Goal: Task Accomplishment & Management: Complete application form

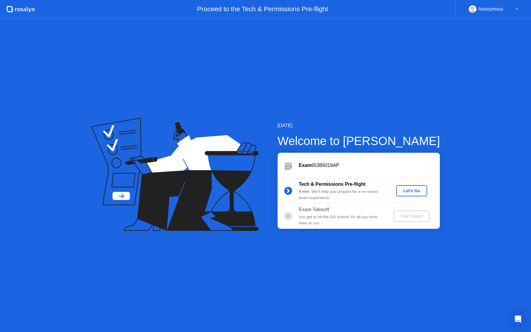
click at [402, 190] on div "Let's Go" at bounding box center [411, 190] width 26 height 5
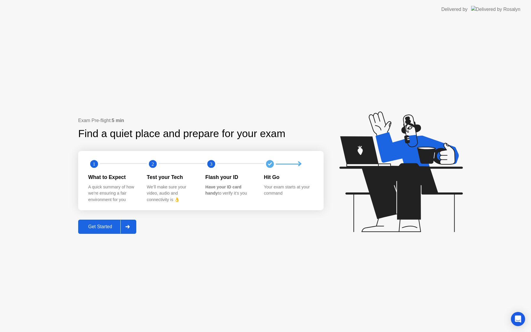
click at [105, 229] on div "Get Started" at bounding box center [100, 226] width 40 height 5
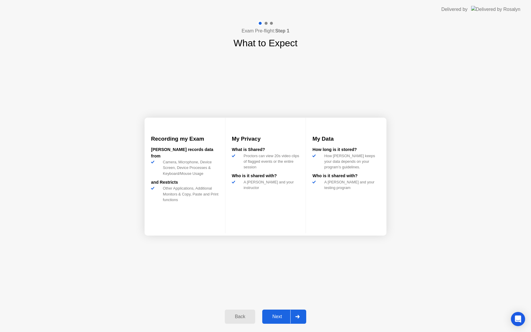
click at [279, 319] on div "Next" at bounding box center [277, 316] width 26 height 5
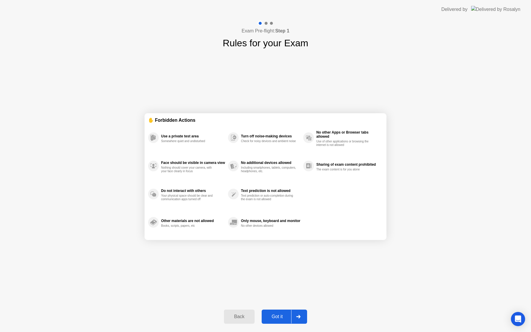
click at [284, 315] on div "Got it" at bounding box center [277, 316] width 28 height 5
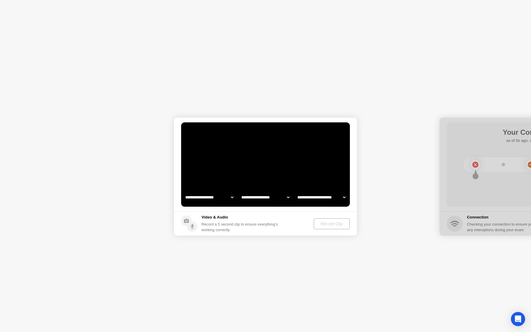
select select "**********"
select select "*******"
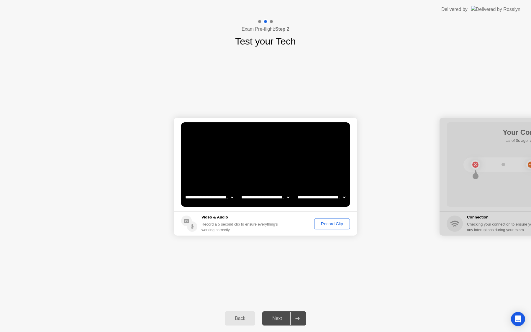
click at [215, 196] on select "**********" at bounding box center [209, 197] width 50 height 12
click at [251, 199] on select "**********" at bounding box center [265, 197] width 50 height 12
click at [312, 200] on select "**********" at bounding box center [321, 197] width 50 height 12
click at [297, 224] on footer "Video & Audio Record a 5 second clip to ensure everything’s working correctly R…" at bounding box center [265, 223] width 183 height 24
click at [324, 225] on div "Record Clip" at bounding box center [332, 223] width 32 height 5
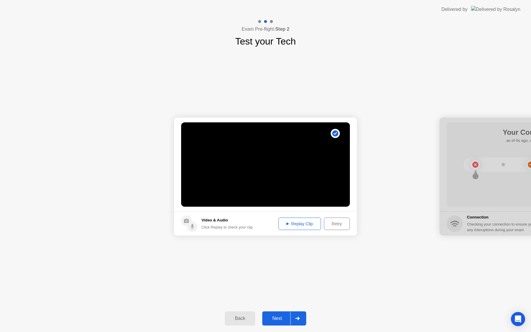
click at [309, 226] on div "Replay Clip" at bounding box center [299, 223] width 38 height 5
click at [272, 327] on div "Back Next" at bounding box center [265, 318] width 531 height 27
click at [276, 315] on button "Next" at bounding box center [284, 318] width 44 height 14
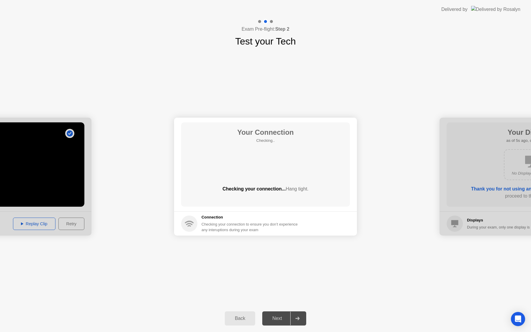
click at [280, 189] on div "Checking your connection... Hang tight." at bounding box center [265, 188] width 169 height 7
click at [279, 319] on div "Next" at bounding box center [277, 318] width 26 height 5
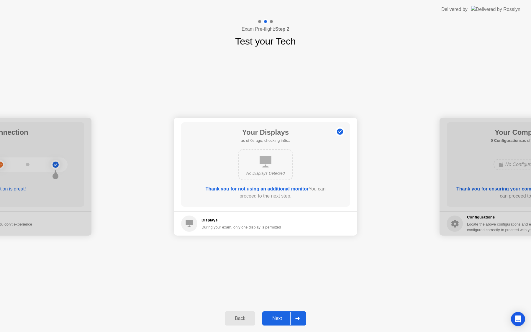
click at [278, 318] on div "Next" at bounding box center [277, 318] width 26 height 5
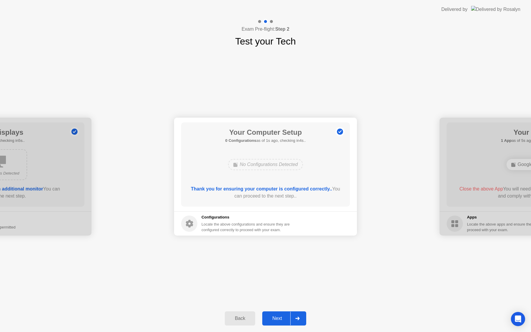
click at [278, 319] on div "Next" at bounding box center [277, 318] width 26 height 5
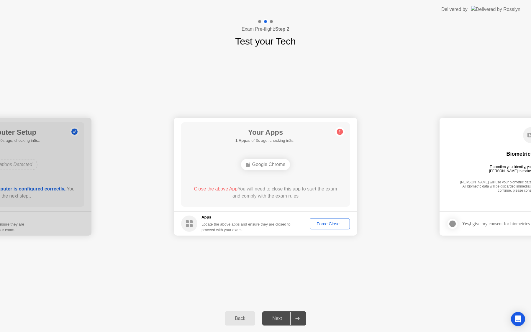
click at [276, 168] on div "Google Chrome" at bounding box center [265, 164] width 49 height 11
click at [283, 316] on div "Next" at bounding box center [277, 318] width 26 height 5
click at [329, 224] on div "Force Close..." at bounding box center [330, 223] width 36 height 5
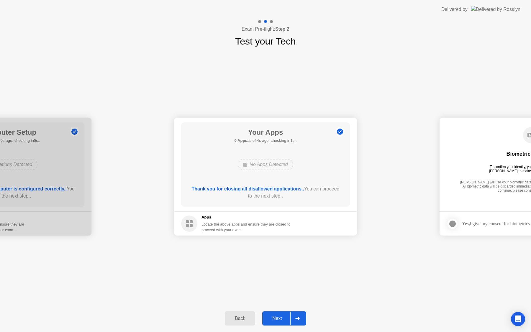
click at [277, 319] on div "Next" at bounding box center [277, 318] width 26 height 5
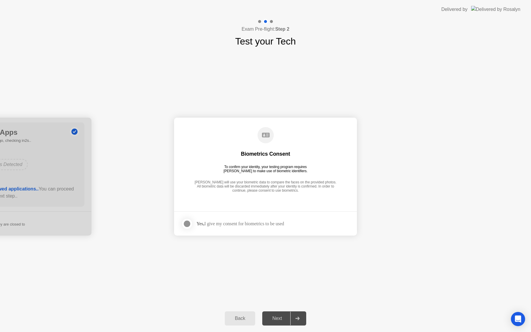
click at [218, 224] on div "Yes, I give my consent for biometrics to be used" at bounding box center [240, 224] width 88 height 6
click at [183, 227] on div at bounding box center [186, 223] width 7 height 7
click at [278, 324] on button "Next" at bounding box center [284, 318] width 44 height 14
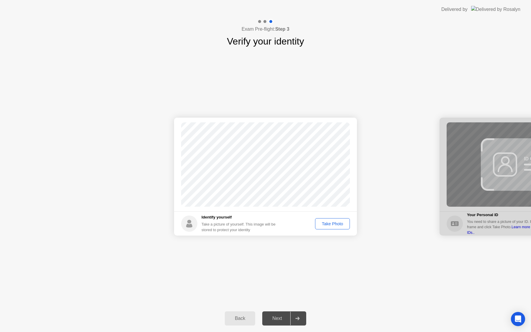
click at [336, 225] on div "Take Photo" at bounding box center [332, 223] width 31 height 5
click at [278, 319] on div "Next" at bounding box center [277, 318] width 26 height 5
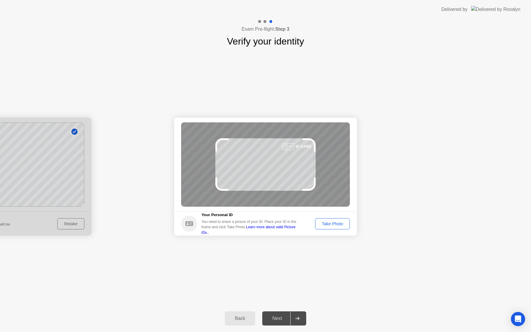
click at [336, 224] on div "Take Photo" at bounding box center [332, 223] width 31 height 5
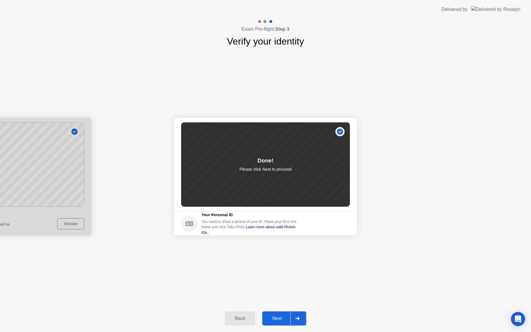
click at [275, 319] on div "Next" at bounding box center [277, 318] width 26 height 5
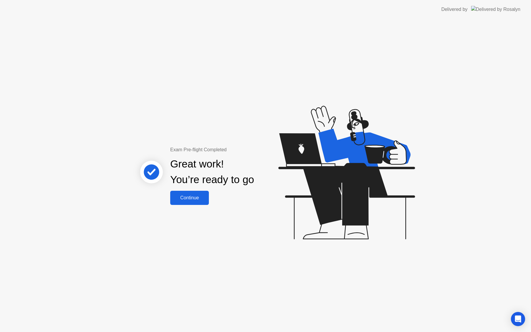
click at [198, 198] on div "Continue" at bounding box center [189, 197] width 35 height 5
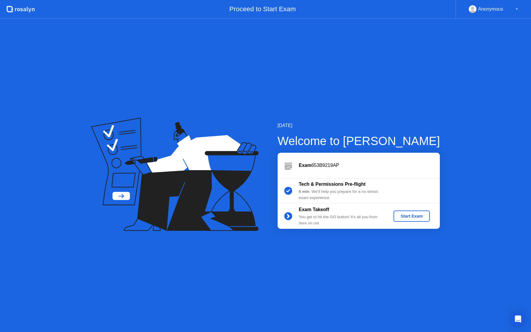
click at [410, 217] on div "Start Exam" at bounding box center [412, 216] width 32 height 5
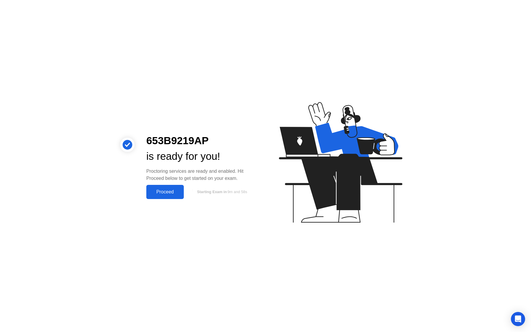
click at [159, 196] on button "Proceed" at bounding box center [164, 192] width 37 height 14
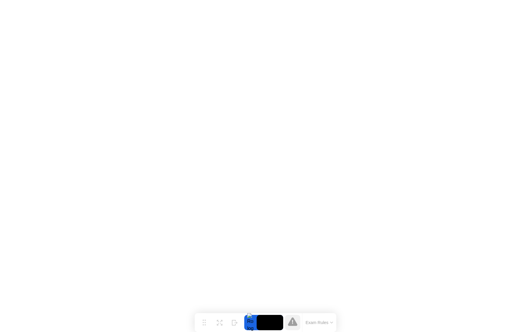
click at [269, 324] on video at bounding box center [270, 322] width 27 height 15
